Goal: Task Accomplishment & Management: Manage account settings

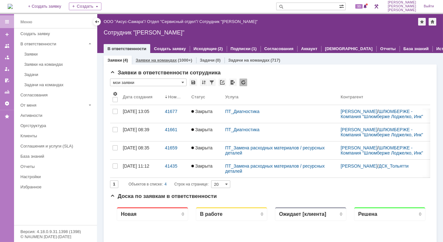
click at [147, 59] on link "Заявки на командах" at bounding box center [155, 60] width 41 height 5
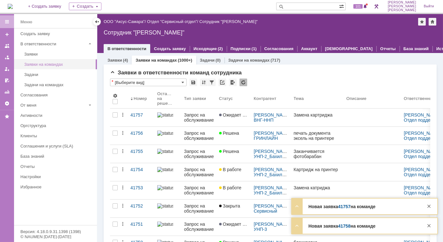
click at [50, 62] on div "Заявки на командах" at bounding box center [58, 64] width 69 height 5
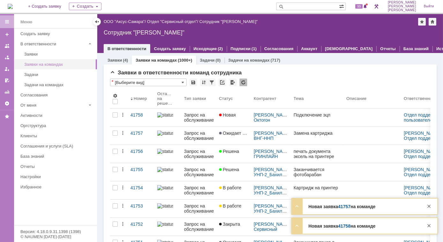
click at [45, 66] on link "Заявки на командах" at bounding box center [59, 64] width 74 height 10
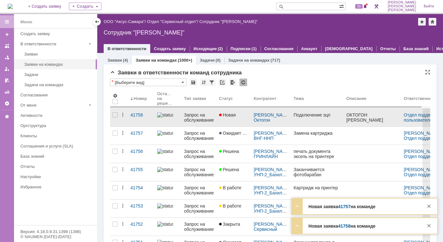
click at [185, 112] on div "Запрос на обслуживание" at bounding box center [199, 117] width 30 height 10
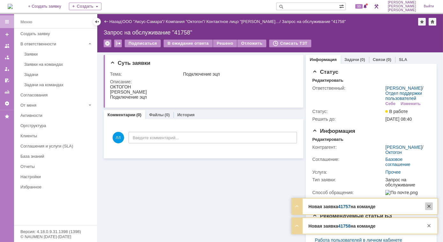
click at [431, 208] on div at bounding box center [429, 206] width 8 height 8
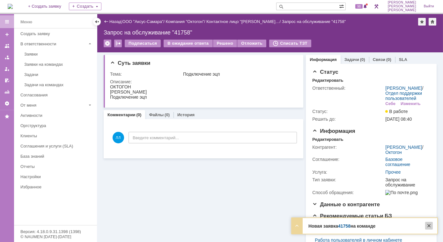
click at [428, 227] on div at bounding box center [429, 226] width 8 height 8
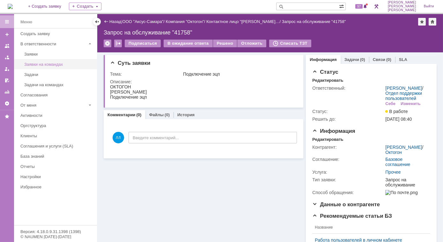
click at [33, 64] on div "Заявки на командах" at bounding box center [58, 64] width 69 height 5
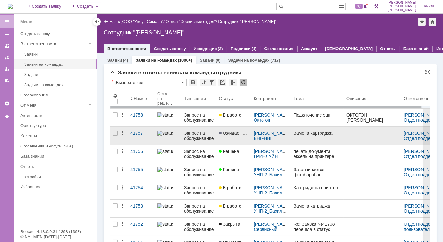
click at [143, 135] on link "41757" at bounding box center [141, 136] width 27 height 18
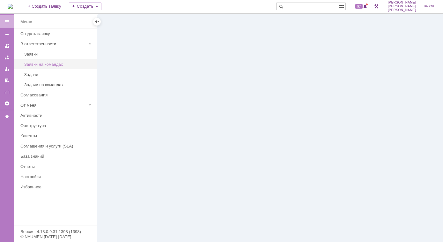
click at [40, 65] on div "Заявки на командах" at bounding box center [58, 64] width 69 height 5
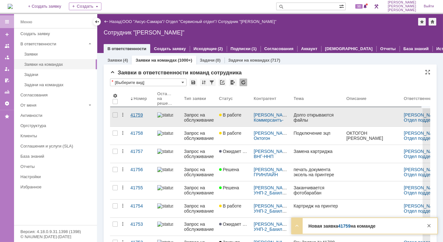
click at [141, 116] on div "41759" at bounding box center [141, 114] width 22 height 5
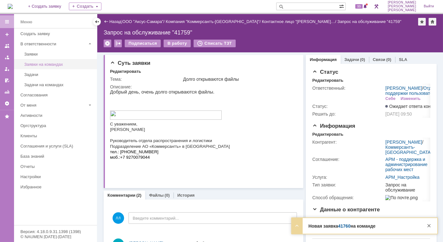
click at [54, 62] on div "Заявки на командах" at bounding box center [58, 64] width 69 height 5
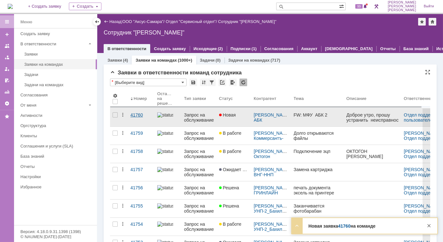
click at [137, 116] on div "41760" at bounding box center [141, 114] width 22 height 5
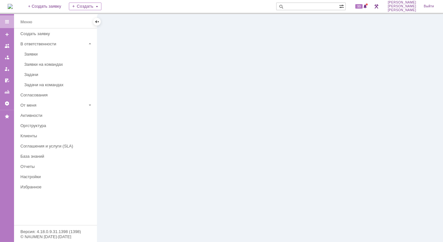
click at [149, 90] on div at bounding box center [269, 128] width 345 height 228
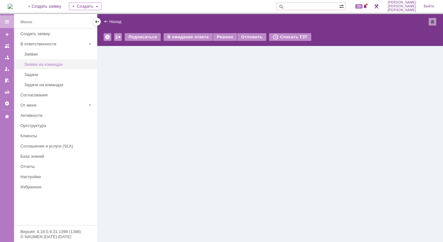
click at [60, 66] on link "Заявки на командах" at bounding box center [59, 64] width 74 height 10
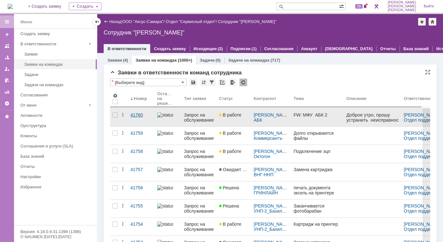
click at [138, 115] on div "41760" at bounding box center [141, 114] width 22 height 5
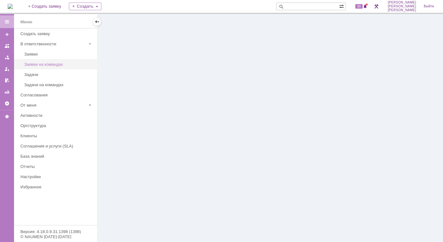
click at [56, 63] on div "Заявки на командах" at bounding box center [58, 64] width 69 height 5
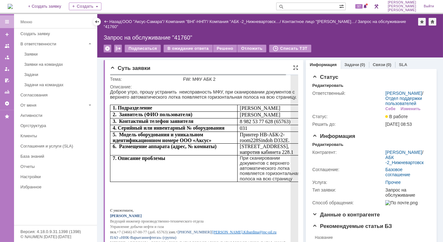
scroll to position [29, 0]
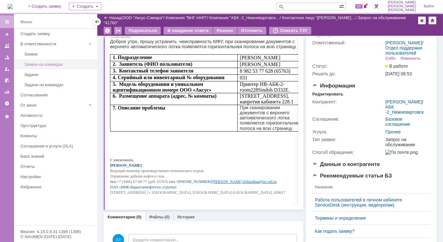
click at [47, 65] on div "Заявки на командах" at bounding box center [58, 64] width 69 height 5
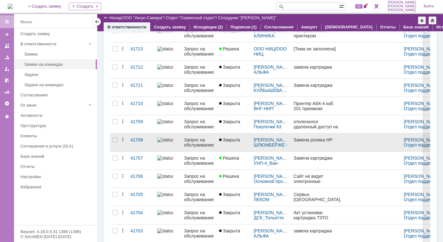
scroll to position [1101, 0]
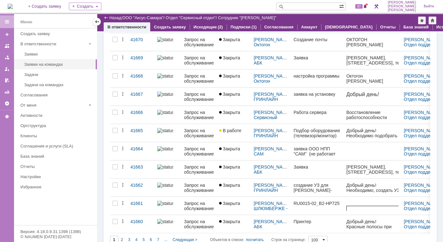
click at [325, 237] on span at bounding box center [323, 239] width 3 height 5
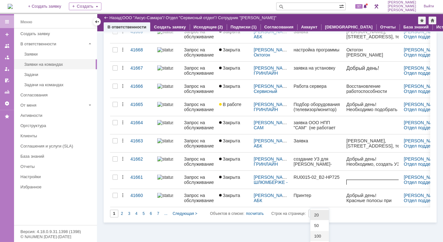
click at [317, 217] on span "20" at bounding box center [319, 214] width 11 height 5
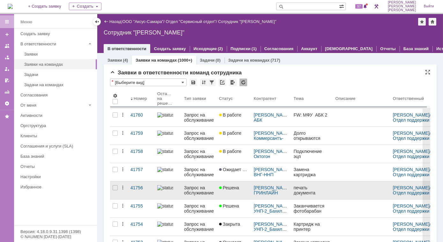
type input "20"
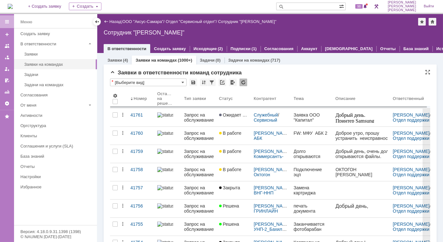
scroll to position [0, 0]
